Goal: Information Seeking & Learning: Check status

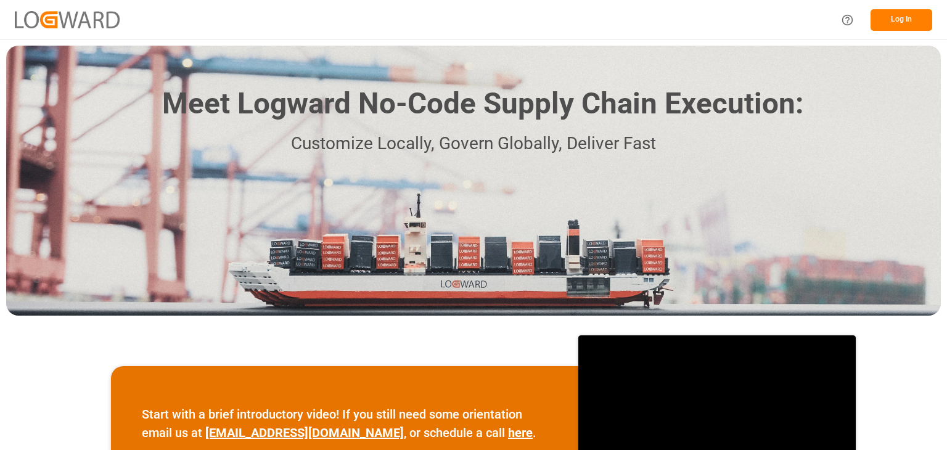
click at [897, 11] on button "Log In" at bounding box center [902, 20] width 62 height 22
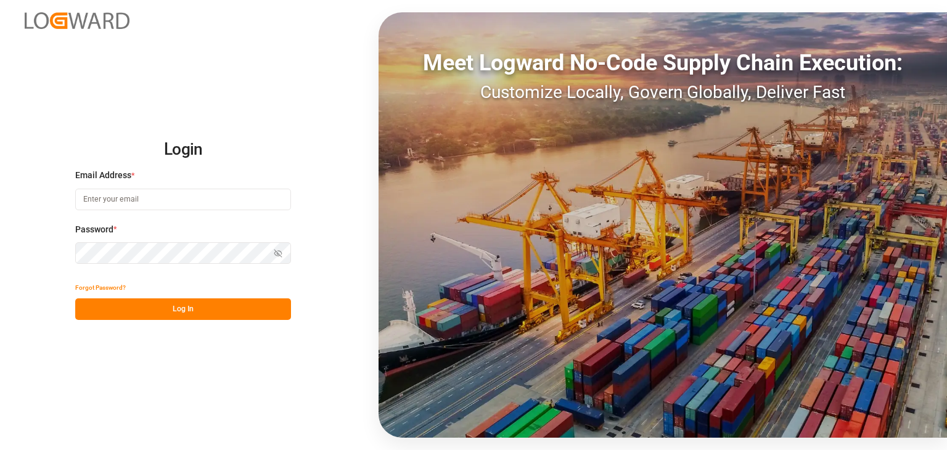
click at [144, 191] on input at bounding box center [183, 200] width 216 height 22
click at [160, 194] on input at bounding box center [183, 200] width 216 height 22
type input "[PERSON_NAME][EMAIL_ADDRESS][PERSON_NAME][DOMAIN_NAME]"
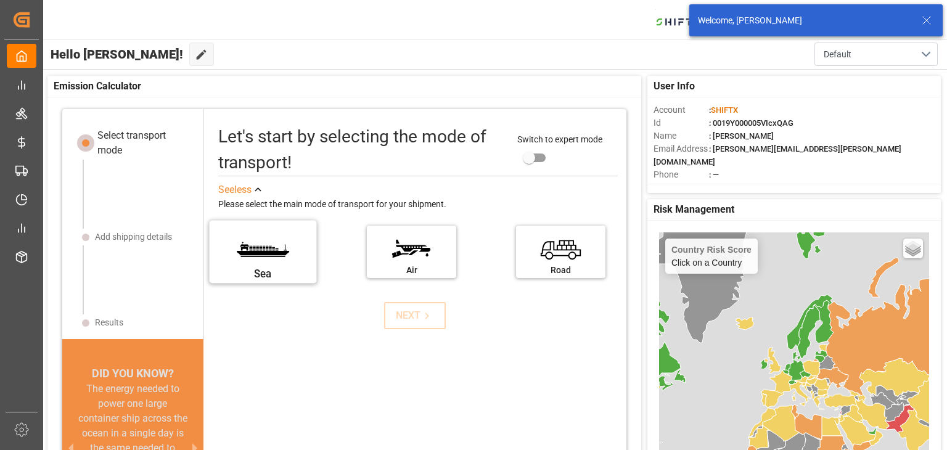
click at [264, 255] on label "Sea" at bounding box center [262, 248] width 92 height 52
click at [0, 0] on input "Sea" at bounding box center [0, 0] width 0 height 0
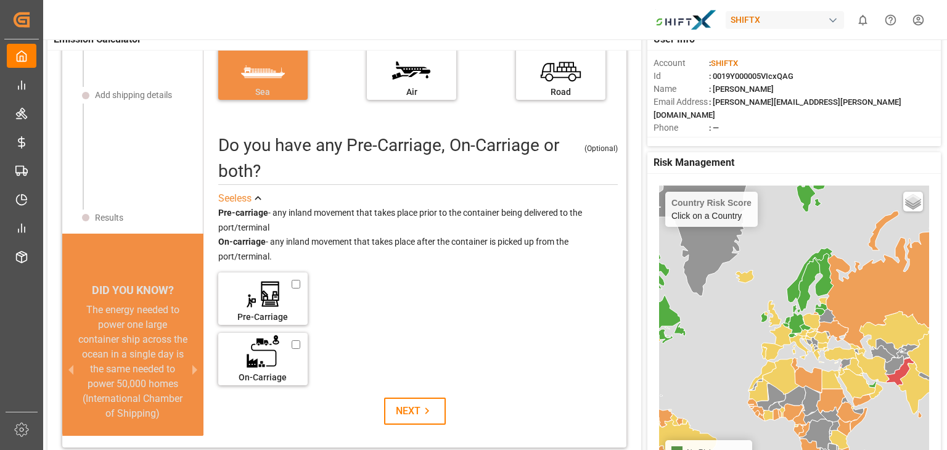
scroll to position [47, 0]
click at [249, 349] on label "On-Carriage" at bounding box center [262, 355] width 92 height 52
click at [297, 348] on input "On-Carriage" at bounding box center [302, 342] width 10 height 14
checkbox input "true"
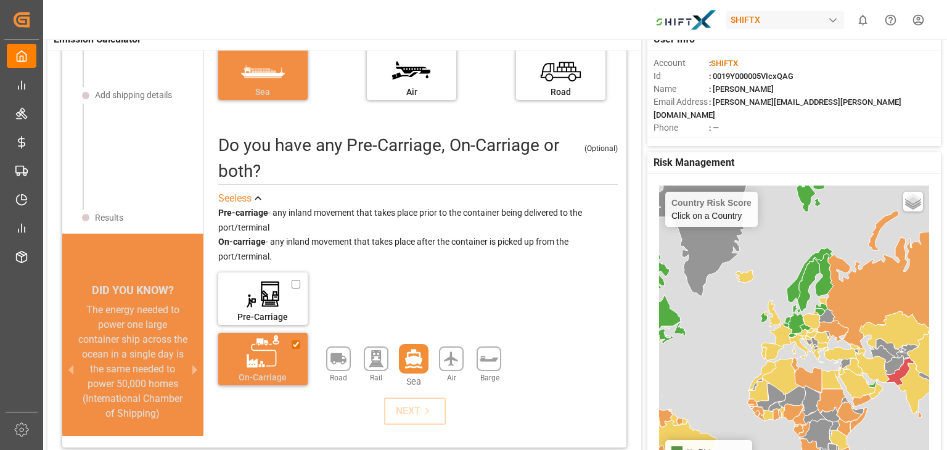
click at [412, 360] on icon at bounding box center [413, 359] width 17 height 19
click at [427, 414] on icon at bounding box center [427, 410] width 13 height 13
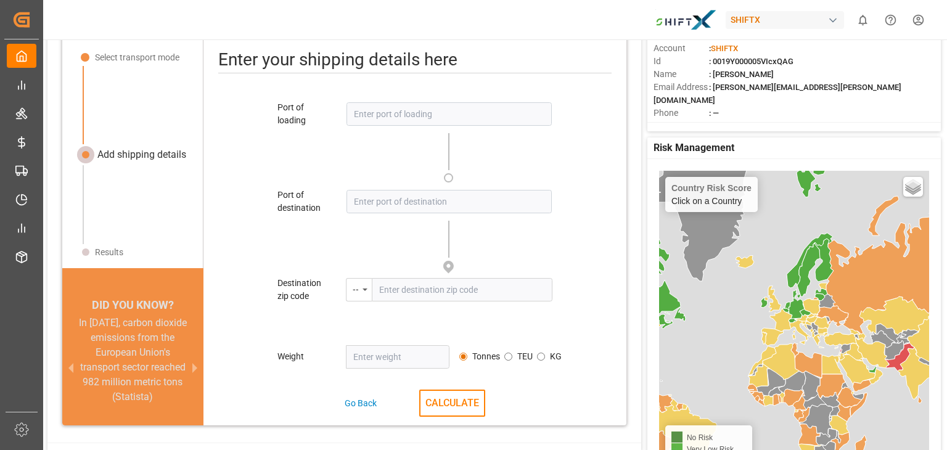
scroll to position [0, 0]
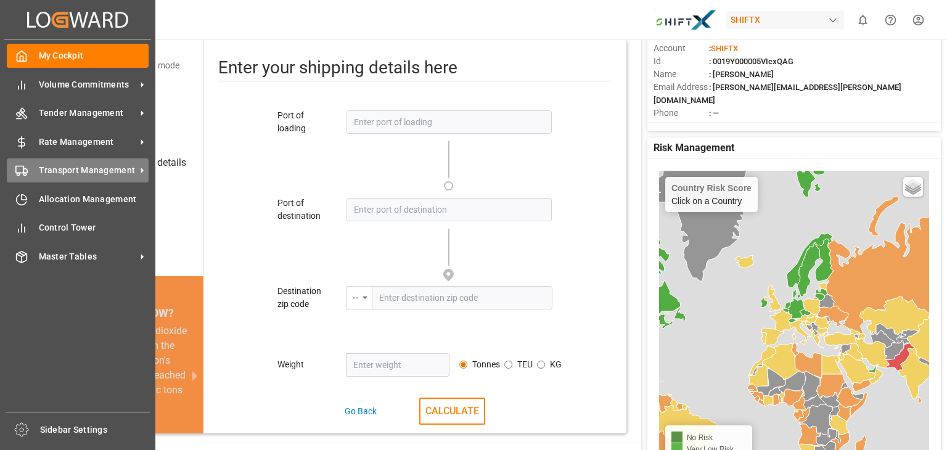
click at [86, 165] on span "Transport Management" at bounding box center [87, 170] width 97 height 13
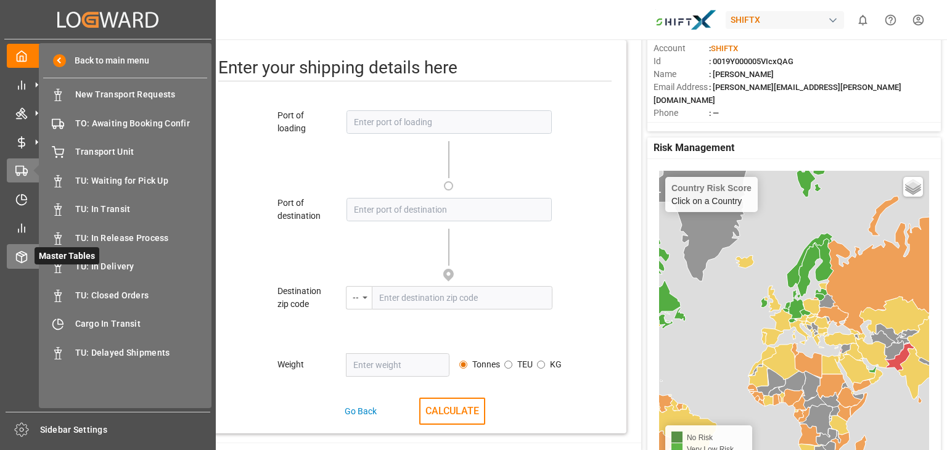
click at [27, 253] on icon at bounding box center [21, 257] width 12 height 12
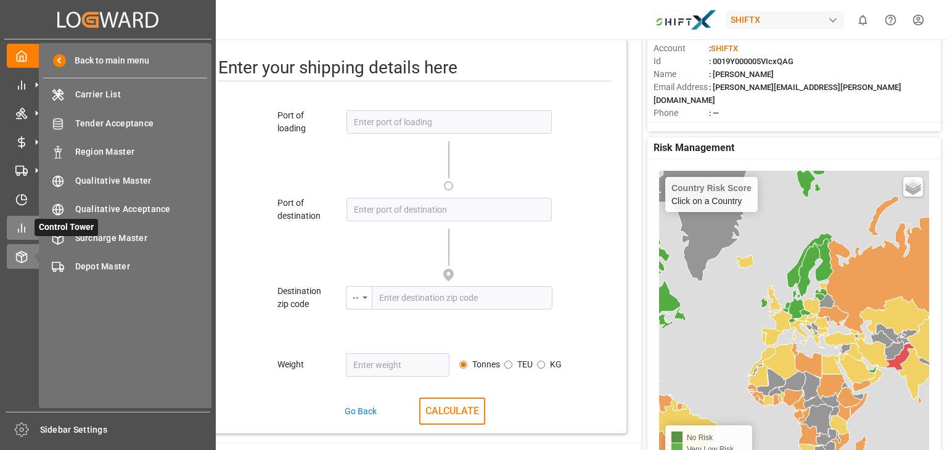
click at [20, 230] on icon at bounding box center [21, 228] width 12 height 12
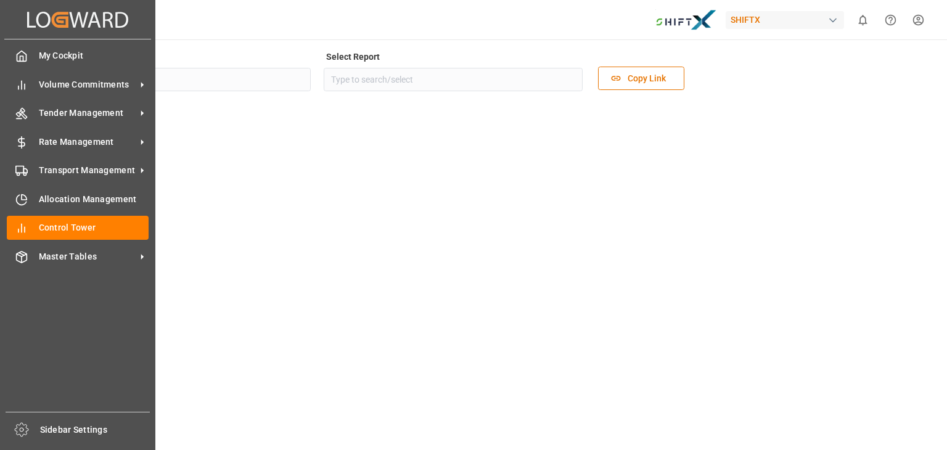
type input "Tender Management"
type input "ShiftX Dashboard"
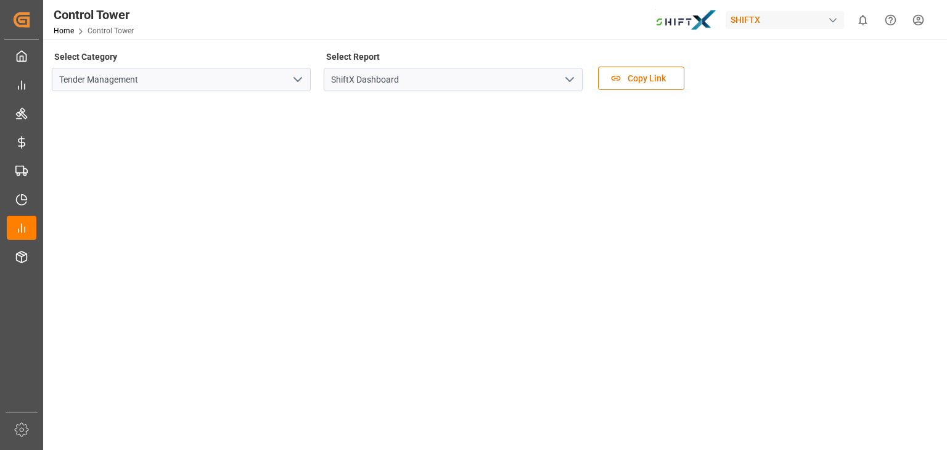
click at [294, 80] on icon "open menu" at bounding box center [297, 79] width 15 height 15
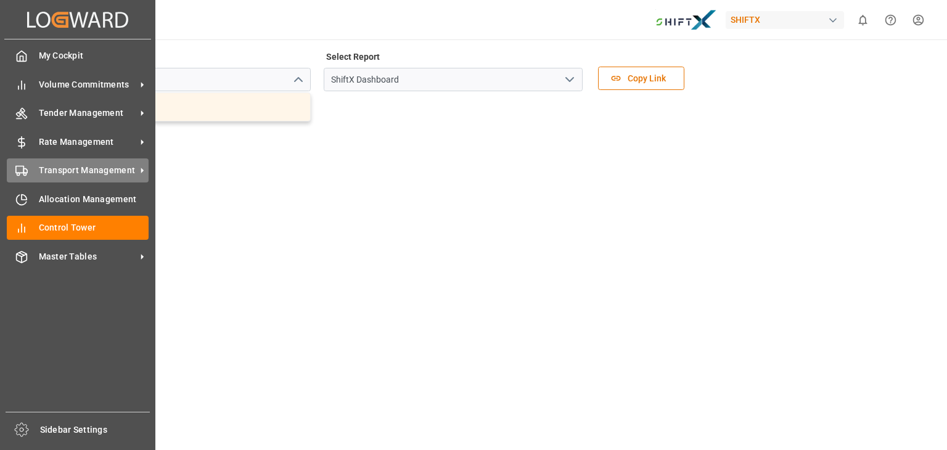
click at [46, 171] on span "Transport Management" at bounding box center [87, 170] width 97 height 13
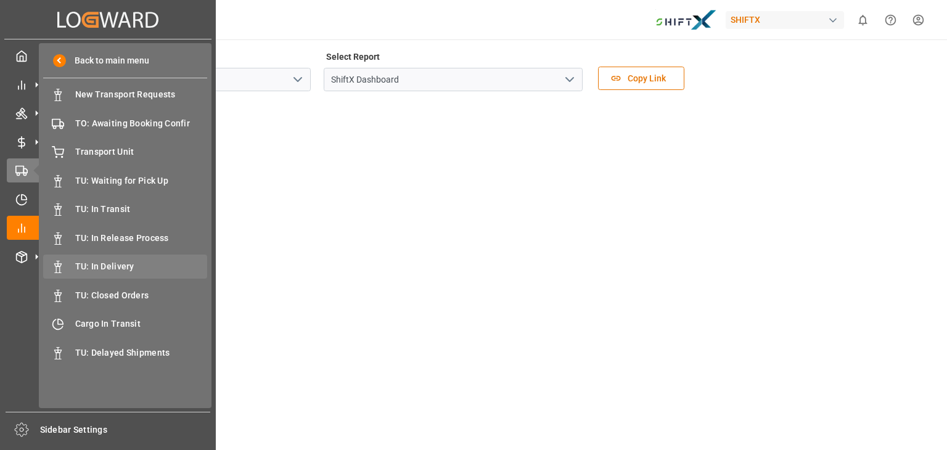
click at [115, 269] on span "TU: In Delivery" at bounding box center [141, 266] width 133 height 13
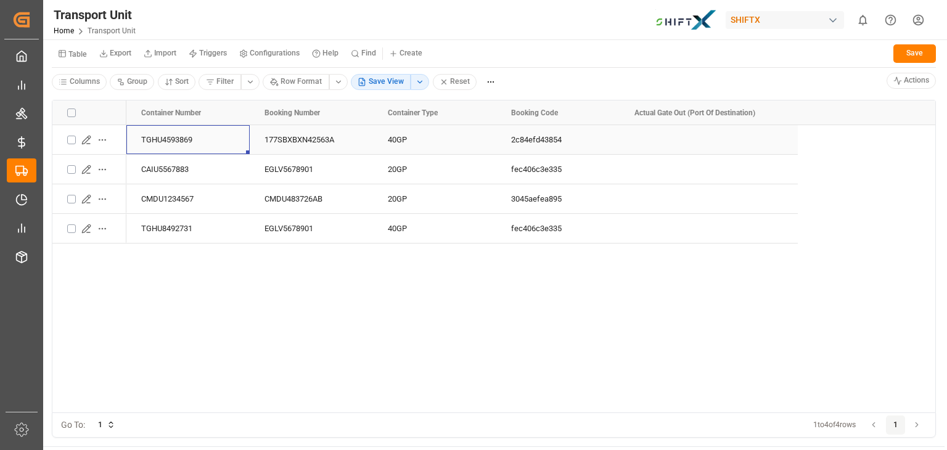
click at [173, 143] on div "TGHU4593869" at bounding box center [187, 139] width 123 height 29
click at [88, 136] on icon "Press SPACE to select this row." at bounding box center [86, 140] width 10 height 10
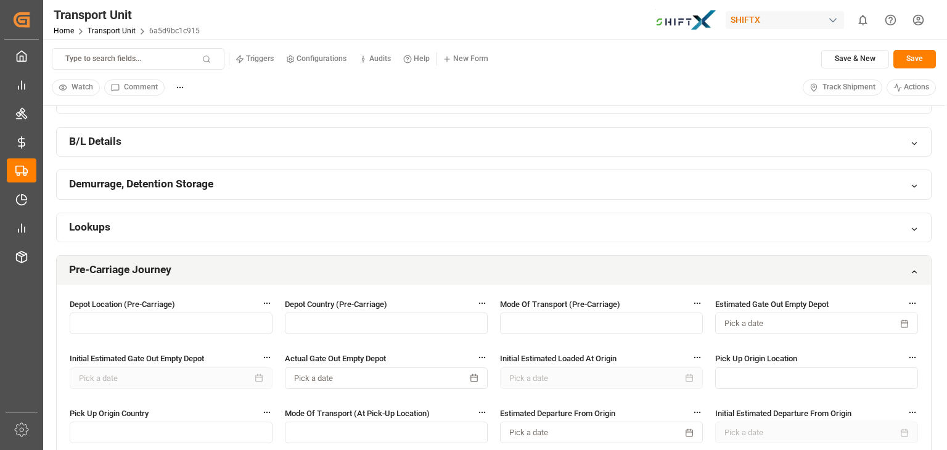
scroll to position [631, 0]
